Goal: Find specific page/section: Find specific page/section

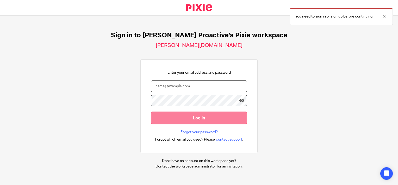
type input "heather.barnes@xeinadin.com"
click at [191, 118] on input "Log in" at bounding box center [199, 117] width 96 height 13
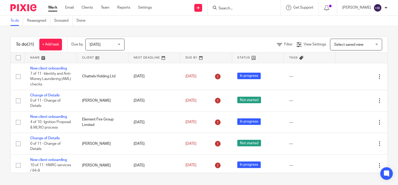
click at [226, 9] on input "Search" at bounding box center [241, 8] width 47 height 5
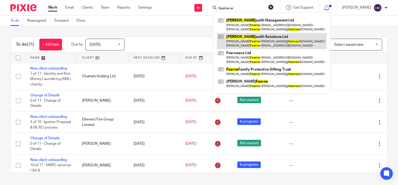
type input "fearne w"
click at [266, 42] on link at bounding box center [272, 41] width 110 height 16
